Goal: Transaction & Acquisition: Purchase product/service

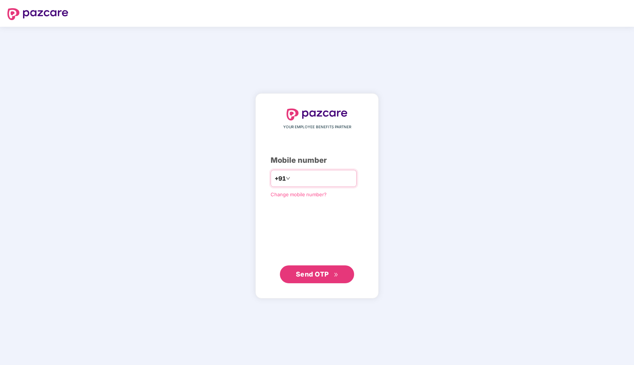
type input "**********"
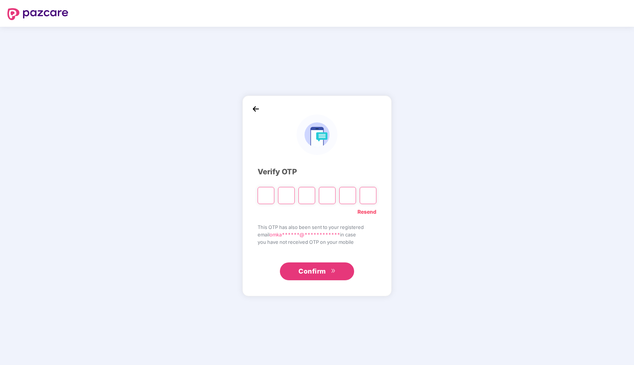
type input "*"
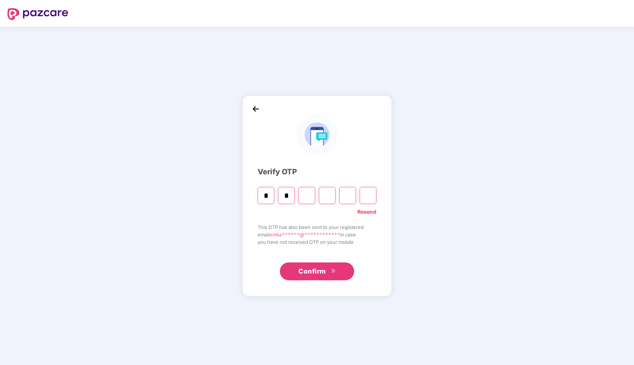
type input "*"
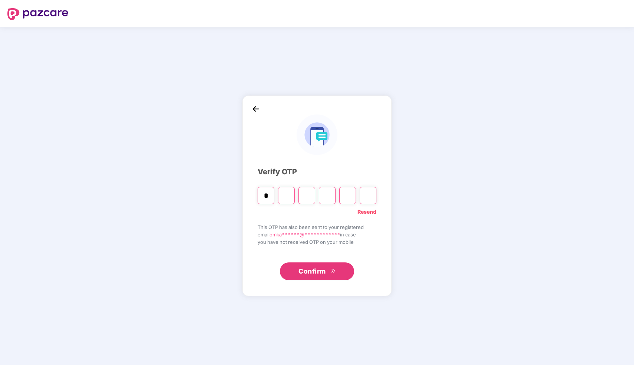
type input "*"
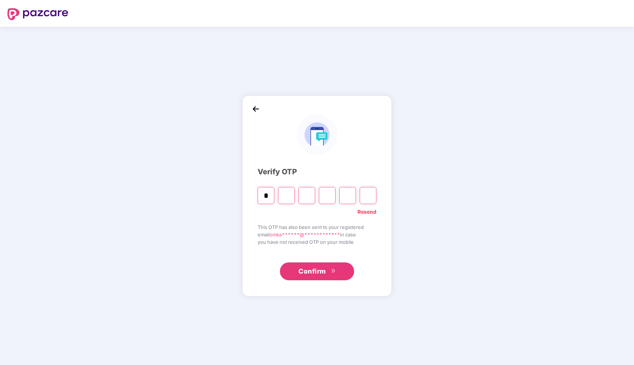
type input "*"
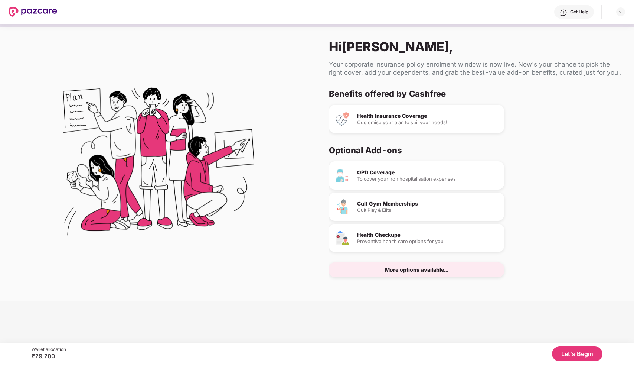
click at [406, 217] on div "Cult Gym Memberships Cult Play & Elite" at bounding box center [416, 206] width 175 height 28
click at [411, 270] on div "More options available..." at bounding box center [416, 269] width 63 height 5
click at [572, 359] on button "Let's Begin" at bounding box center [577, 353] width 50 height 15
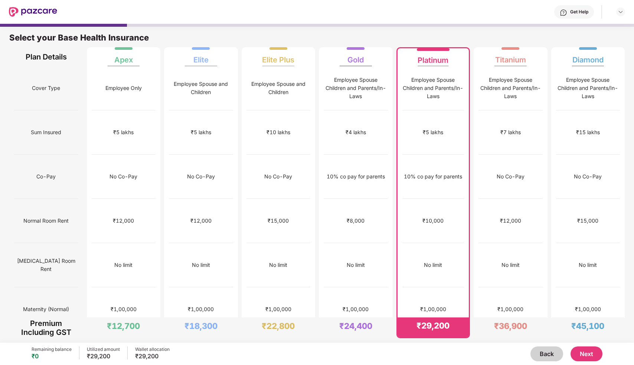
click at [445, 93] on div "Employee Spouse Children and Parents/In-Laws" at bounding box center [433, 88] width 62 height 24
click at [590, 354] on button "Next" at bounding box center [587, 353] width 32 height 15
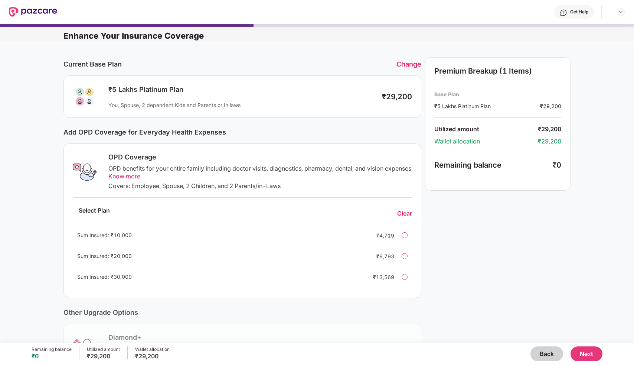
click at [331, 92] on div "₹5 Lakhs Platinum Plan" at bounding box center [241, 89] width 266 height 9
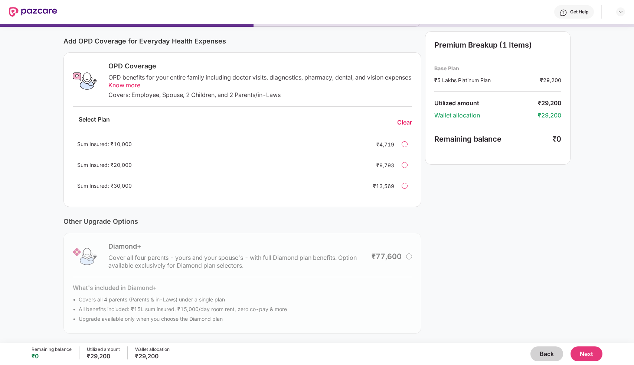
click at [597, 353] on button "Next" at bounding box center [587, 353] width 32 height 15
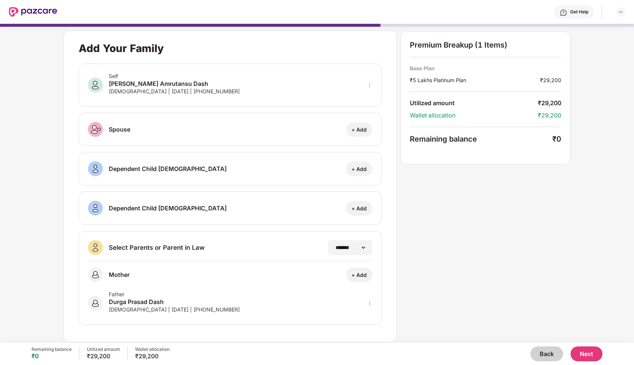
scroll to position [4, 0]
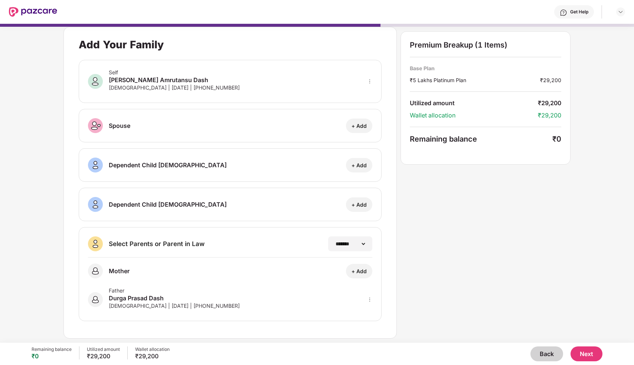
click at [578, 354] on button "Next" at bounding box center [587, 353] width 32 height 15
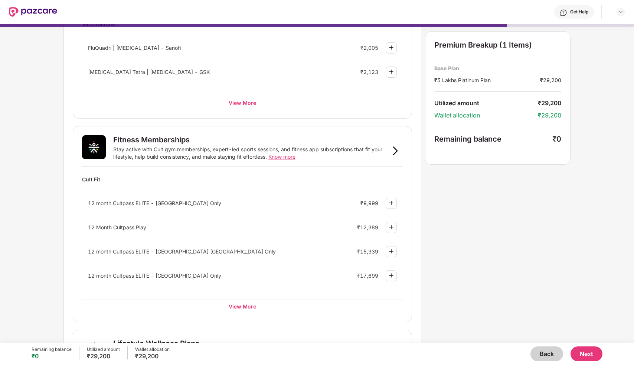
scroll to position [0, 0]
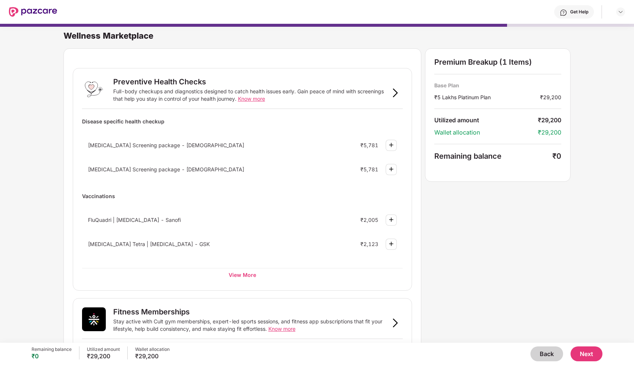
click at [389, 170] on img at bounding box center [391, 168] width 9 height 9
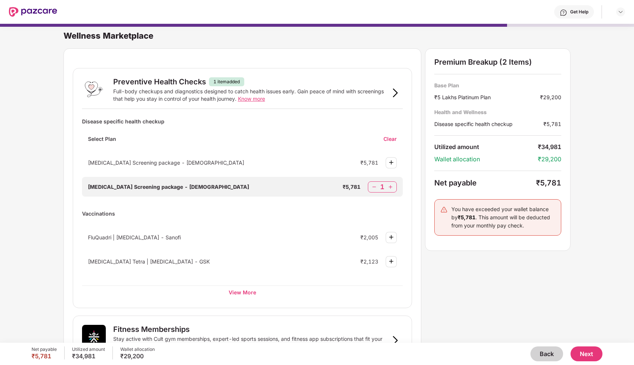
click at [376, 186] on img at bounding box center [373, 186] width 7 height 7
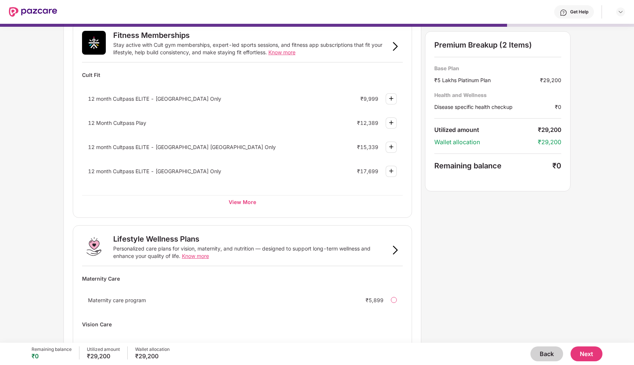
scroll to position [275, 0]
click at [265, 203] on div "View More" at bounding box center [242, 202] width 321 height 13
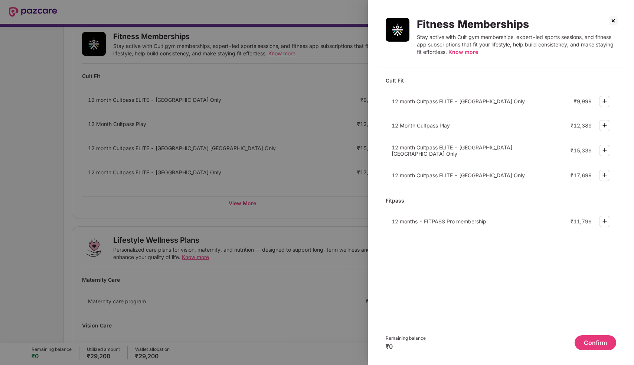
click at [307, 192] on div at bounding box center [317, 182] width 634 height 365
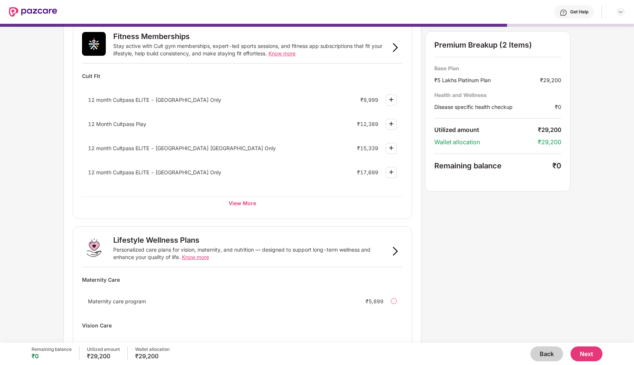
click at [391, 98] on img at bounding box center [391, 99] width 9 height 9
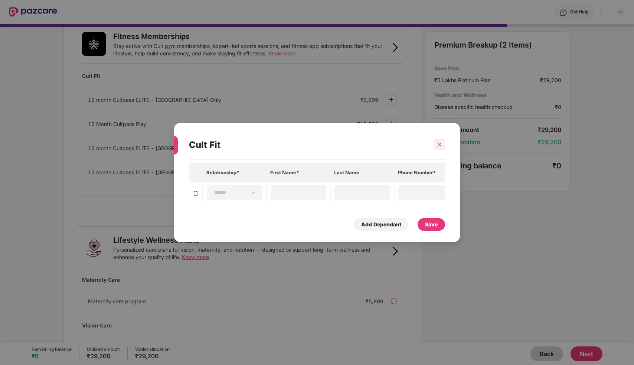
click at [439, 147] on icon "close" at bounding box center [439, 144] width 5 height 5
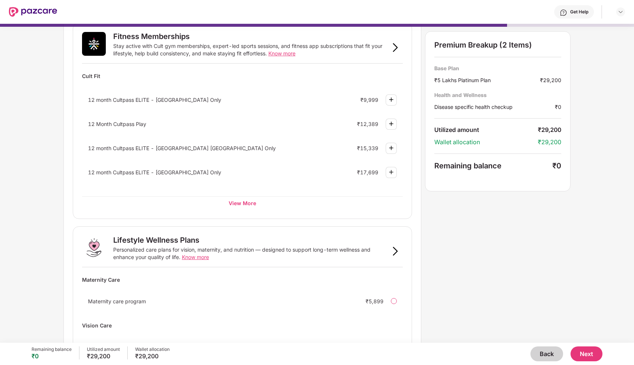
click at [588, 359] on button "Next" at bounding box center [587, 353] width 32 height 15
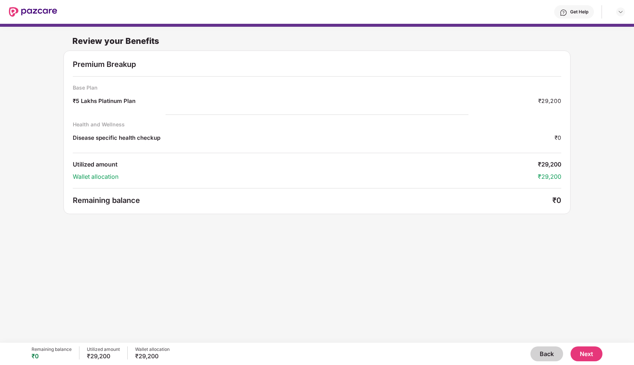
click at [589, 354] on button "Next" at bounding box center [587, 353] width 32 height 15
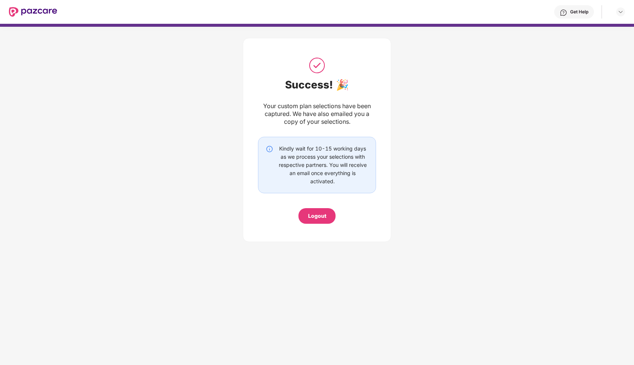
click at [330, 215] on div "Logout" at bounding box center [316, 216] width 37 height 16
